Goal: Information Seeking & Learning: Learn about a topic

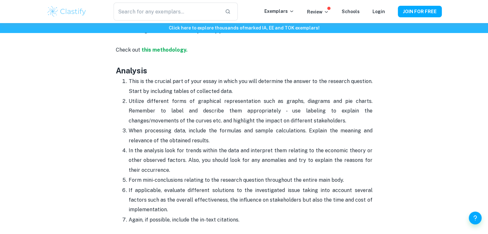
scroll to position [840, 0]
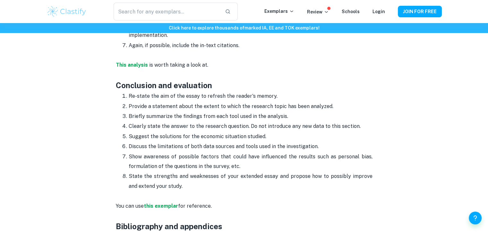
scroll to position [1028, 0]
click at [133, 61] on strong "This analysis" at bounding box center [132, 64] width 32 height 6
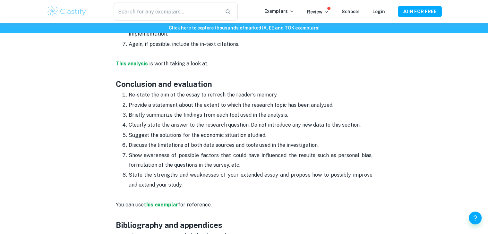
scroll to position [1029, 0]
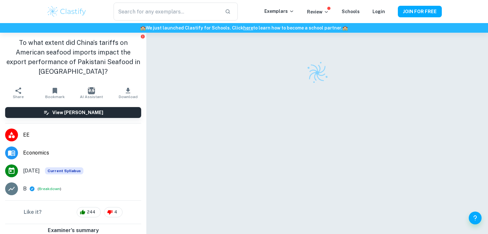
checkbox input "true"
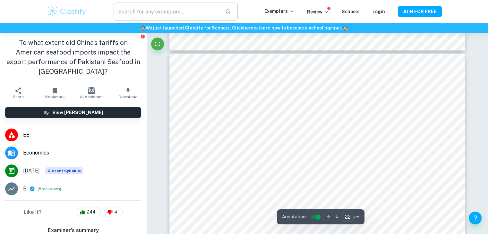
scroll to position [8314, 0]
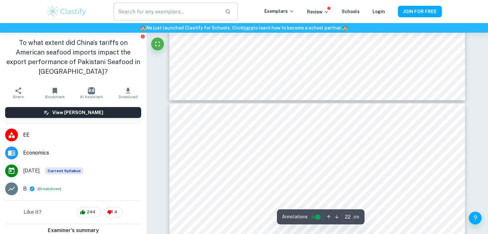
type input "21"
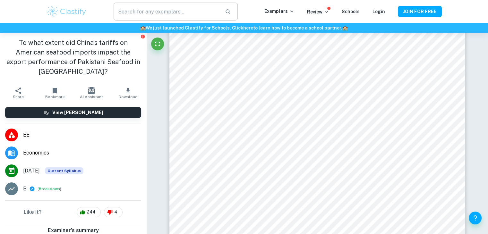
scroll to position [7958, 0]
